Goal: Information Seeking & Learning: Learn about a topic

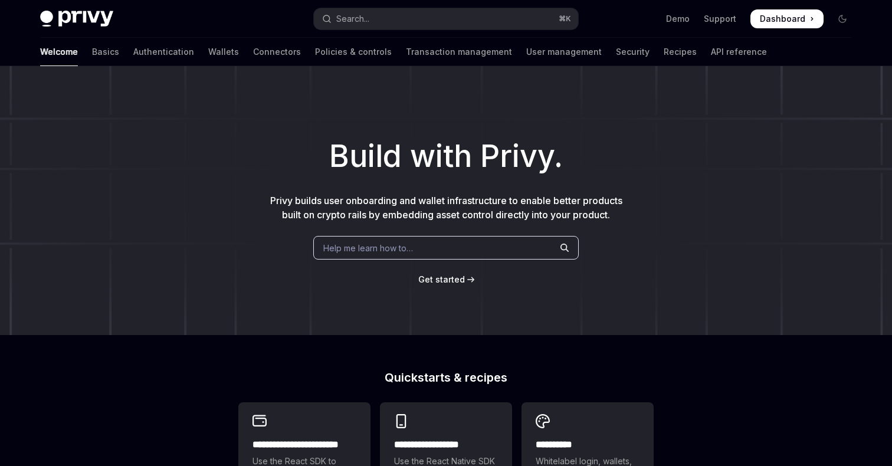
click at [120, 139] on h1 "Build with Privy." at bounding box center [446, 156] width 854 height 46
click at [372, 14] on button "Search... ⌘ K" at bounding box center [446, 18] width 264 height 21
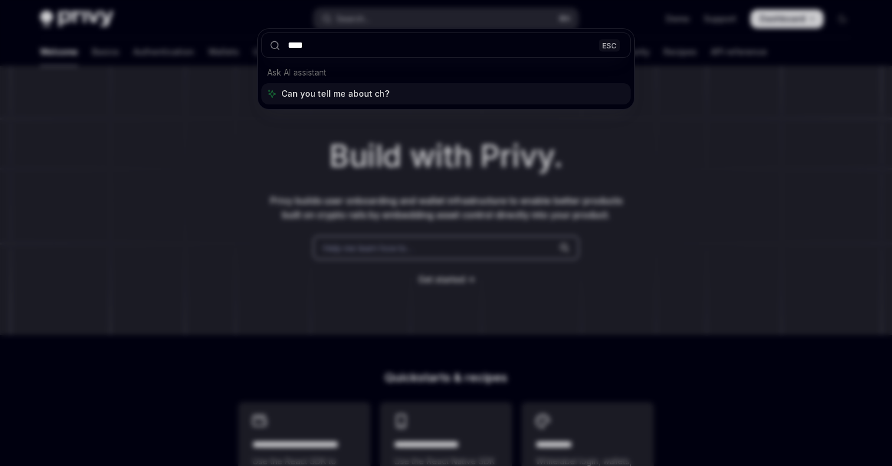
type input "*****"
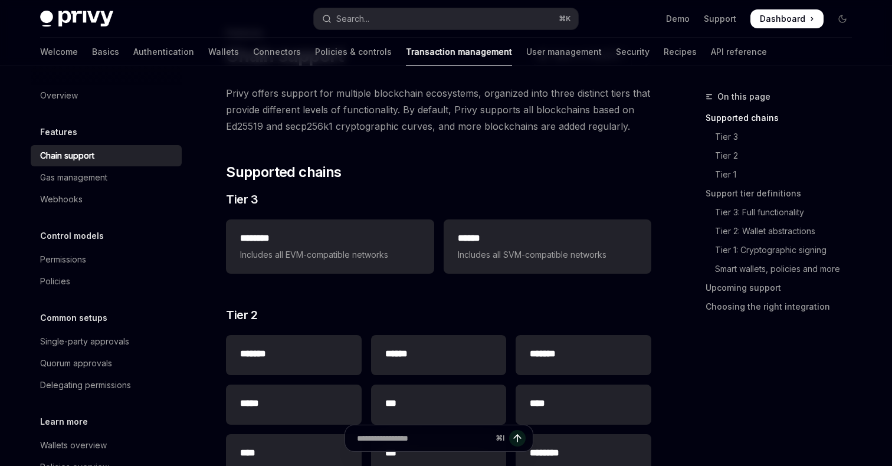
scroll to position [66, 0]
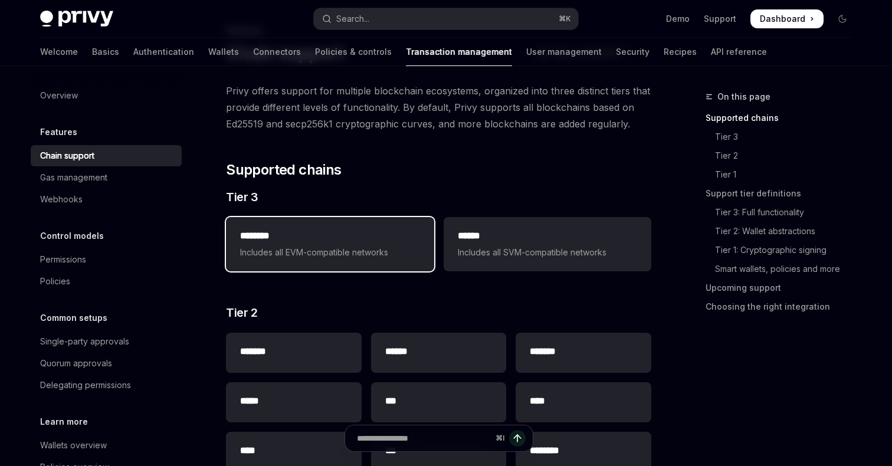
click at [371, 251] on span "Includes all EVM-compatible networks" at bounding box center [329, 252] width 179 height 14
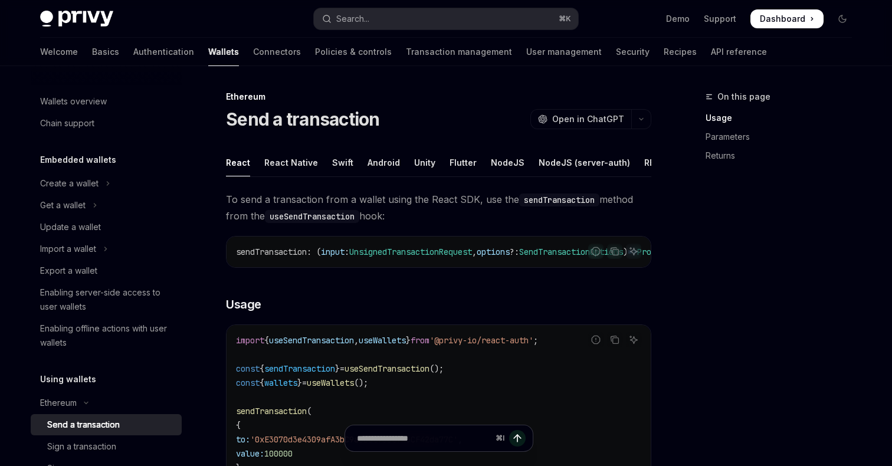
type textarea "*"
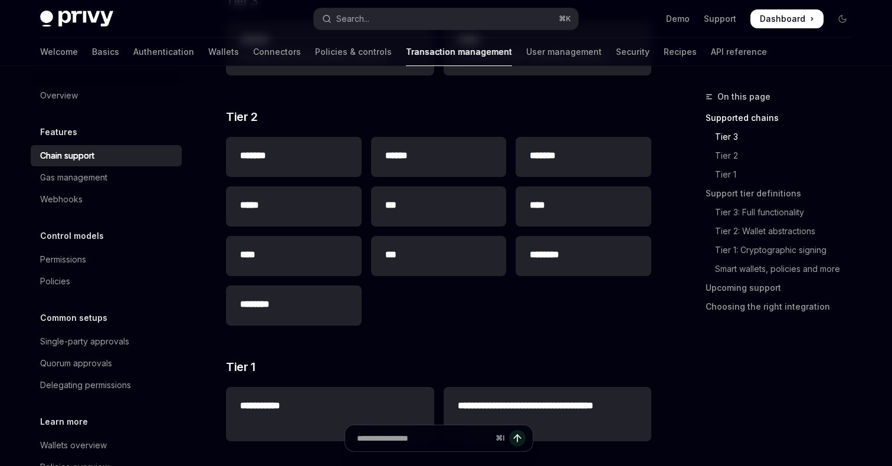
scroll to position [265, 0]
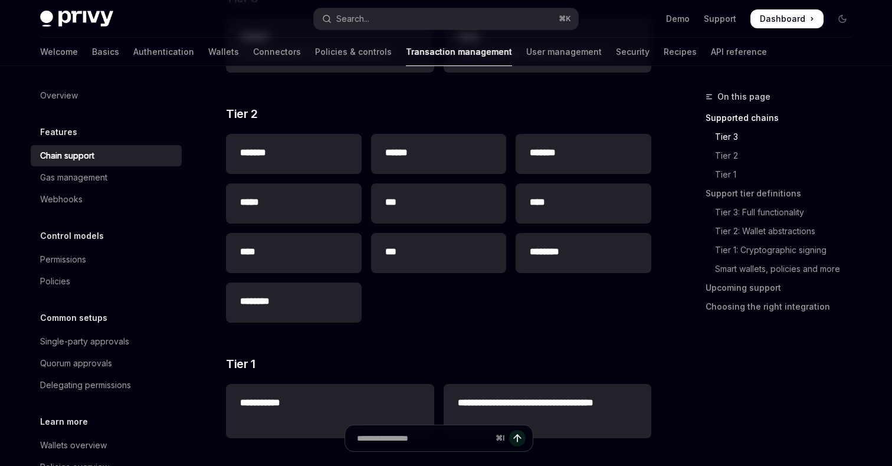
click at [692, 253] on div "On this page Supported chains Tier 3 Tier 2 Tier 1 Support tier definitions Tie…" at bounding box center [771, 208] width 179 height 236
